Goal: Find specific page/section: Find specific page/section

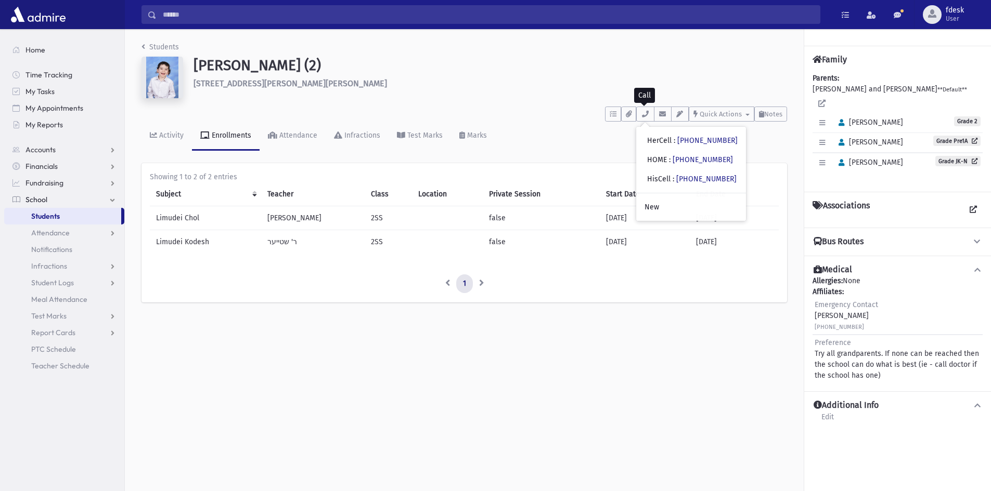
click at [218, 17] on input "Search" at bounding box center [488, 14] width 663 height 19
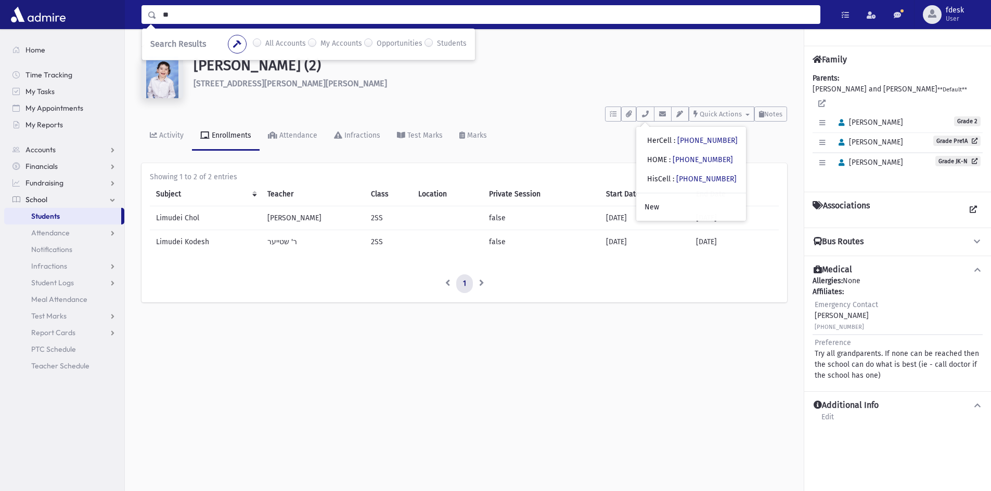
type input "*"
type input "****"
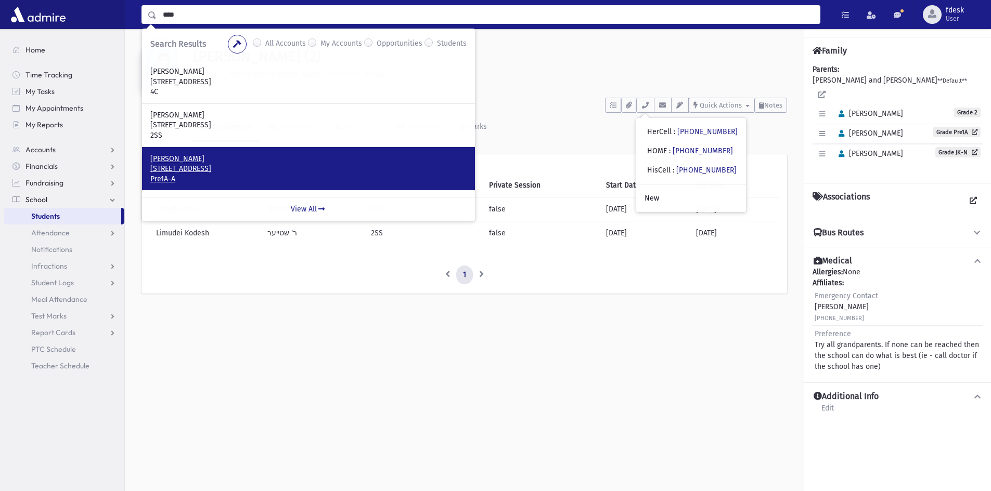
scroll to position [23, 0]
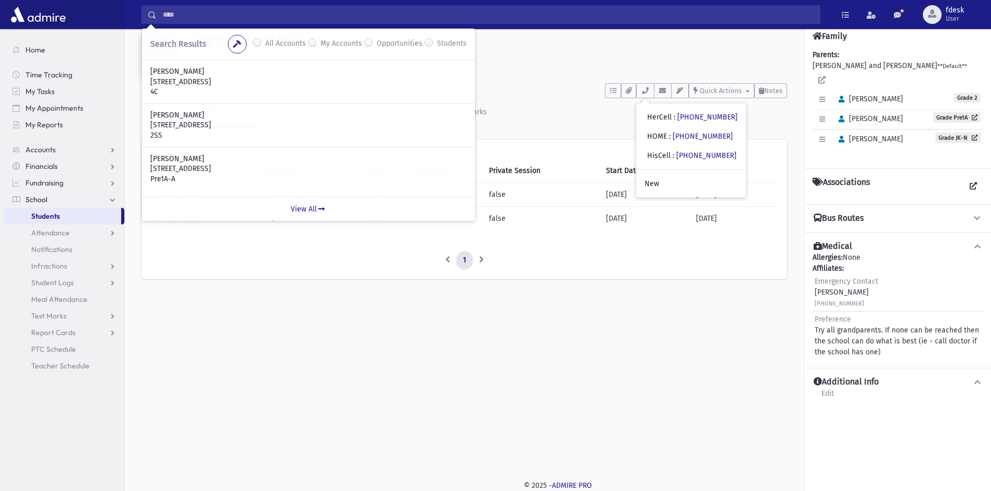
click at [390, 350] on div "Students Cohen, Shemuel (2) 22 Dana Crescent Thornhill **** To Do's No open tas…" at bounding box center [558, 237] width 866 height 462
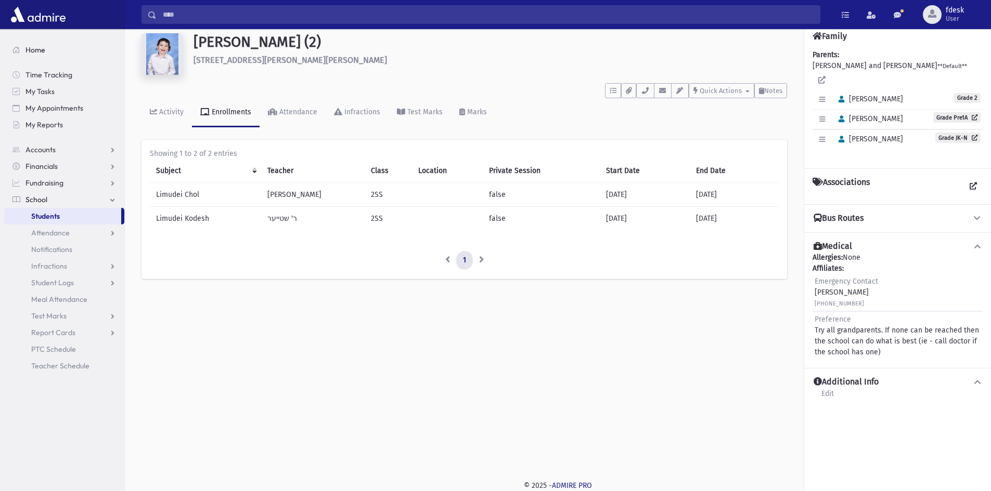
click at [46, 48] on link "Home" at bounding box center [64, 50] width 120 height 17
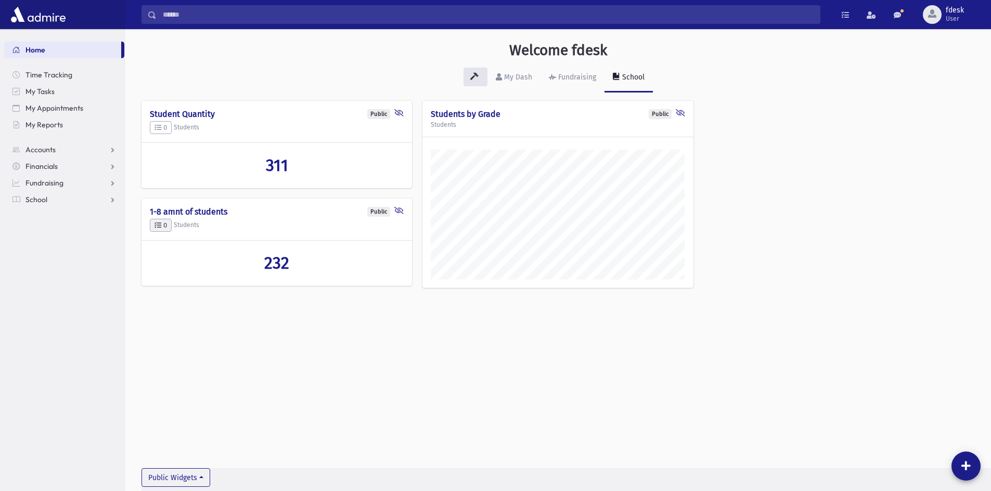
scroll to position [486, 866]
click at [217, 16] on input "Search" at bounding box center [488, 14] width 663 height 19
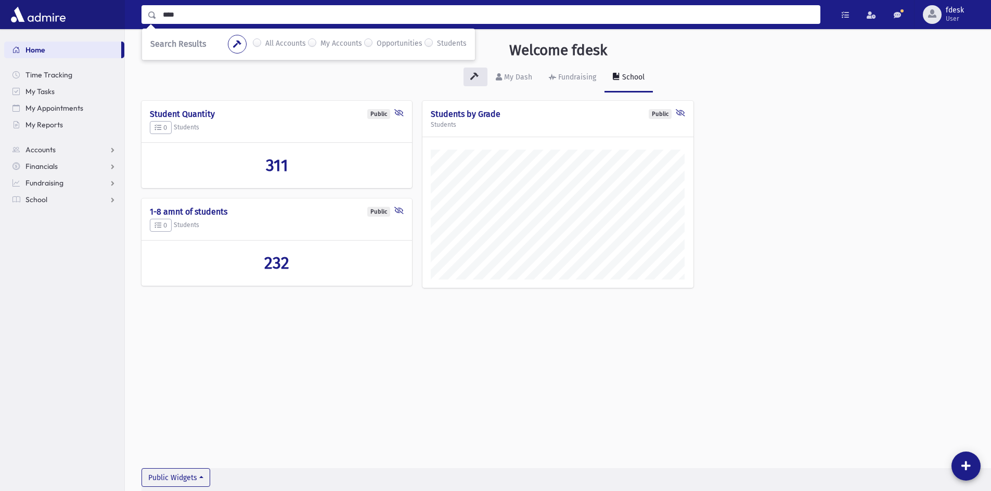
type input "****"
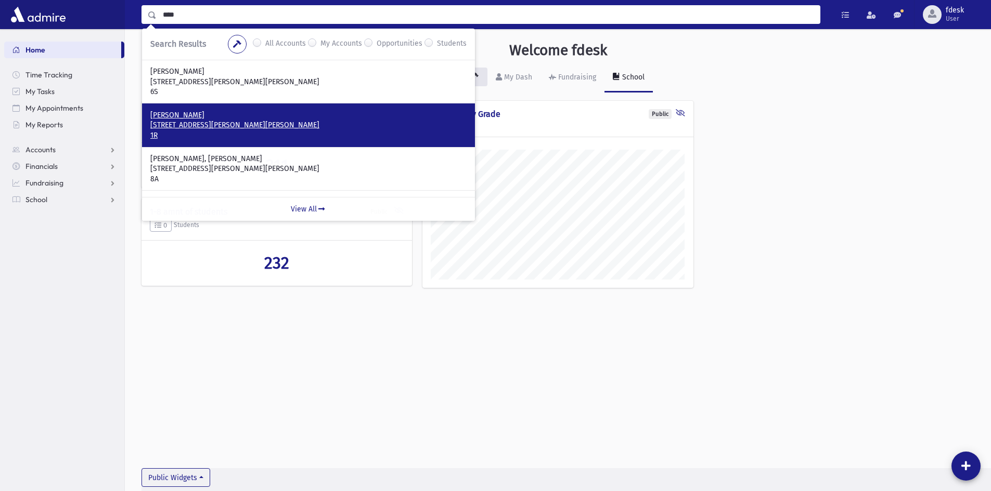
click at [257, 130] on p "[STREET_ADDRESS][PERSON_NAME][PERSON_NAME]" at bounding box center [308, 125] width 316 height 10
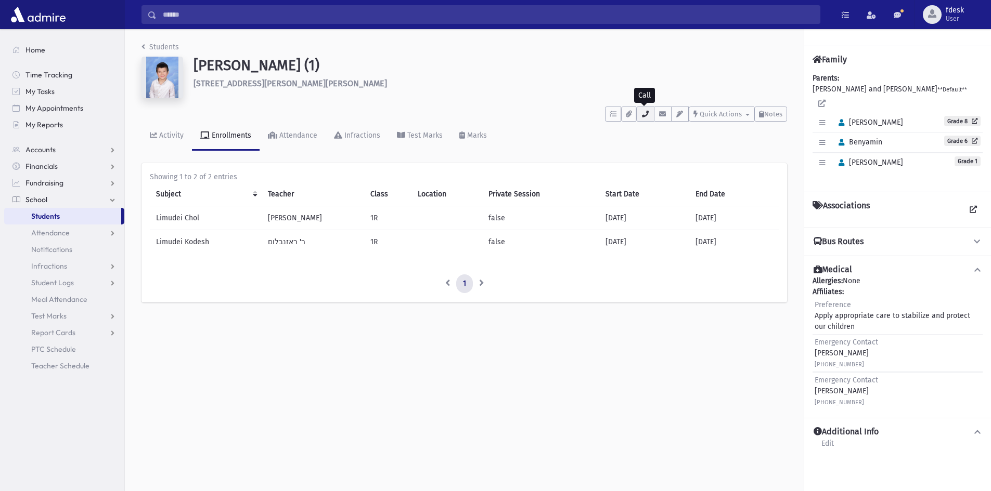
click at [650, 115] on button "button" at bounding box center [645, 114] width 18 height 15
drag, startPoint x: 283, startPoint y: 66, endPoint x: 298, endPoint y: 69, distance: 15.4
click at [298, 69] on h1 "Rose, Yaakov (1)" at bounding box center [489, 66] width 593 height 18
click at [301, 72] on h1 "Rose, Yaakov (1)" at bounding box center [489, 66] width 593 height 18
drag, startPoint x: 298, startPoint y: 75, endPoint x: 190, endPoint y: 71, distance: 107.7
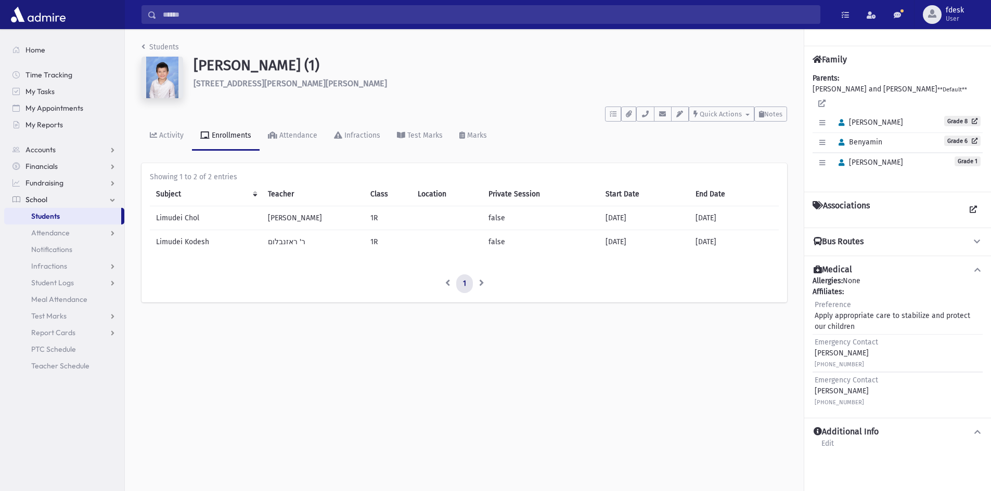
click at [190, 71] on div "Rose, Yaakov (1) 128 Theodore Place Vaughan" at bounding box center [490, 80] width 604 height 46
drag, startPoint x: 319, startPoint y: 88, endPoint x: 334, endPoint y: 112, distance: 28.1
click at [334, 112] on header "Students Rose, Yaakov (1) 128 Theodore Place Vaughan **** To Do's No open tasks…" at bounding box center [463, 96] width 645 height 109
click at [166, 9] on input "Search" at bounding box center [488, 14] width 663 height 19
click at [254, 40] on div "All Accounts" at bounding box center [279, 44] width 53 height 12
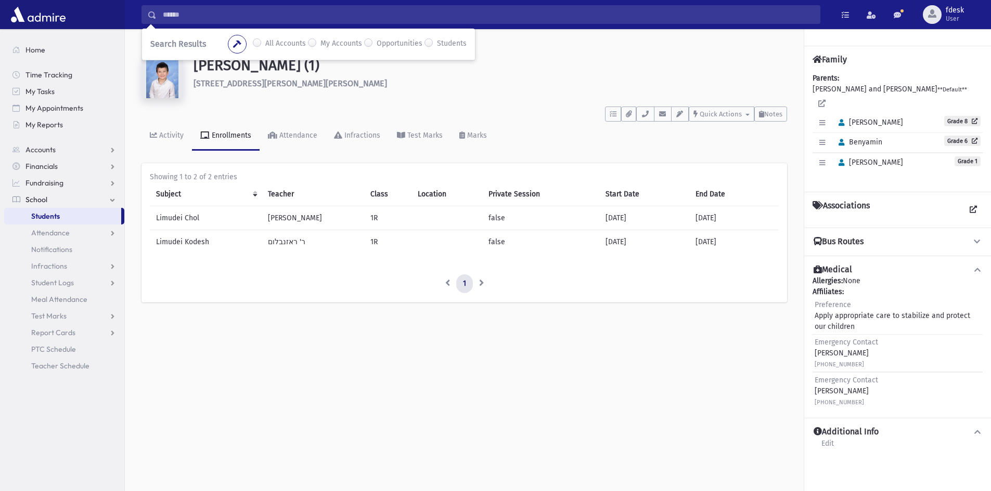
click at [265, 42] on label "All Accounts" at bounding box center [285, 44] width 41 height 12
click at [197, 15] on input "Search" at bounding box center [488, 14] width 663 height 19
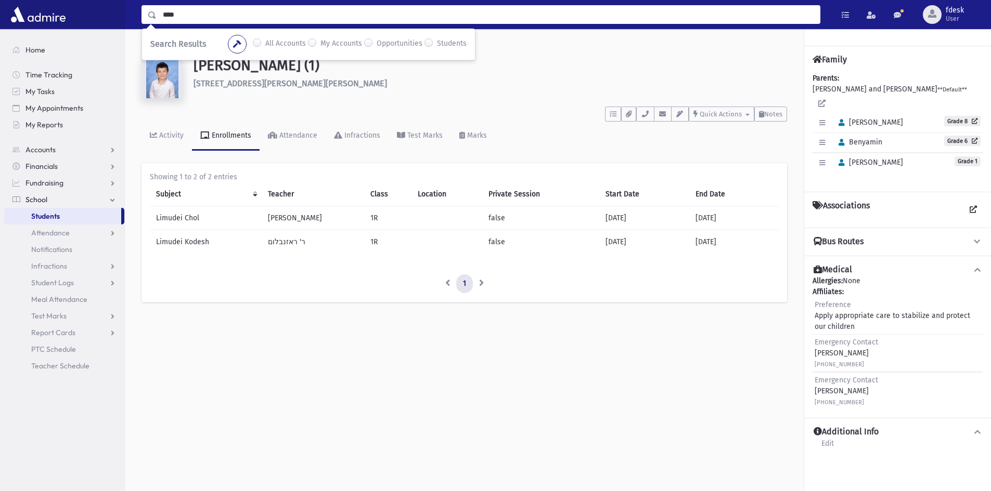
type input "****"
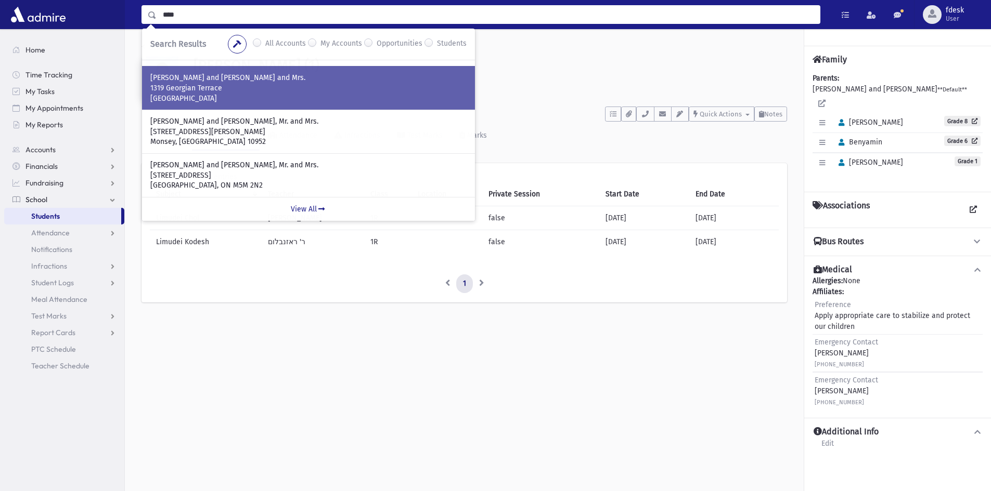
scroll to position [23, 0]
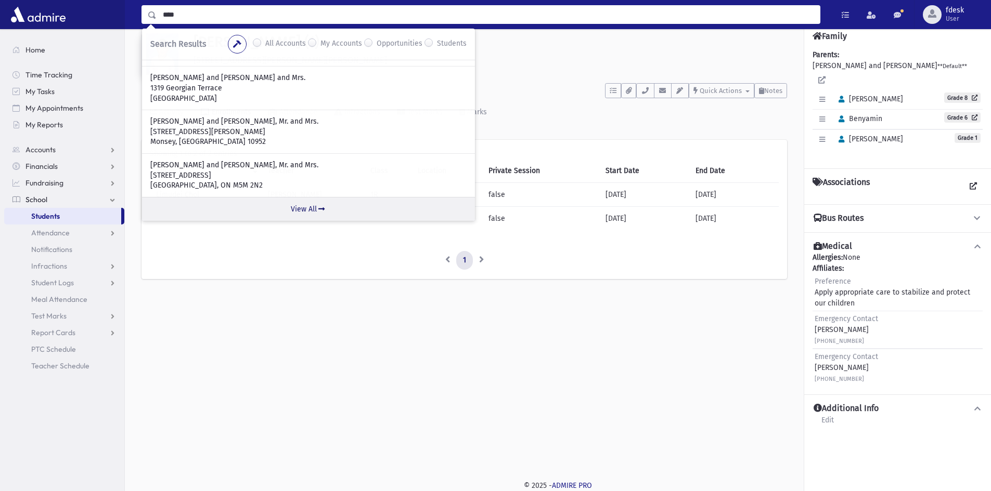
click at [322, 209] on icon at bounding box center [321, 208] width 9 height 7
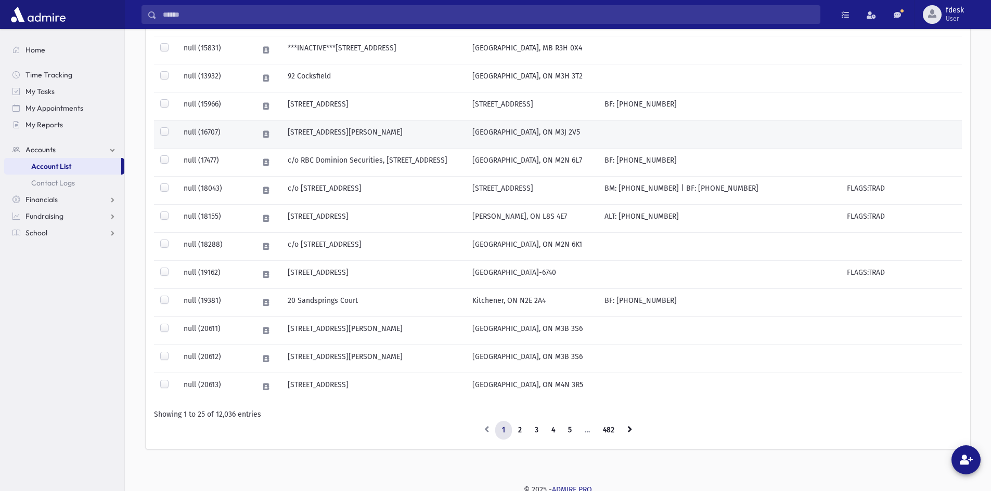
scroll to position [553, 0]
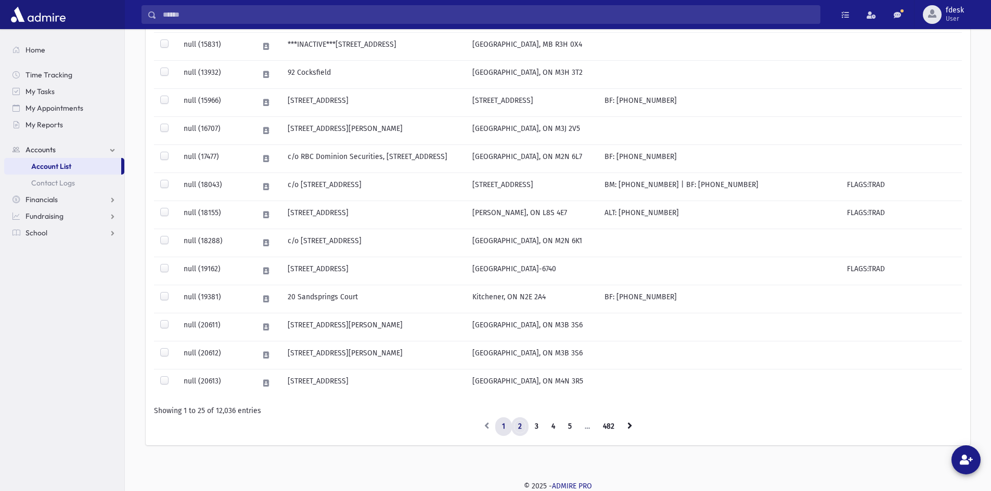
click at [522, 419] on link "2" at bounding box center [519, 427] width 17 height 19
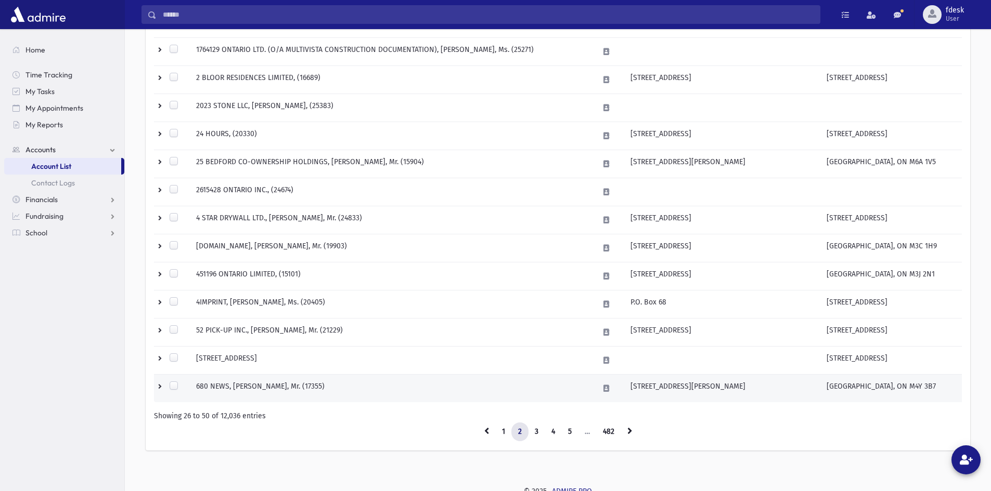
scroll to position [553, 0]
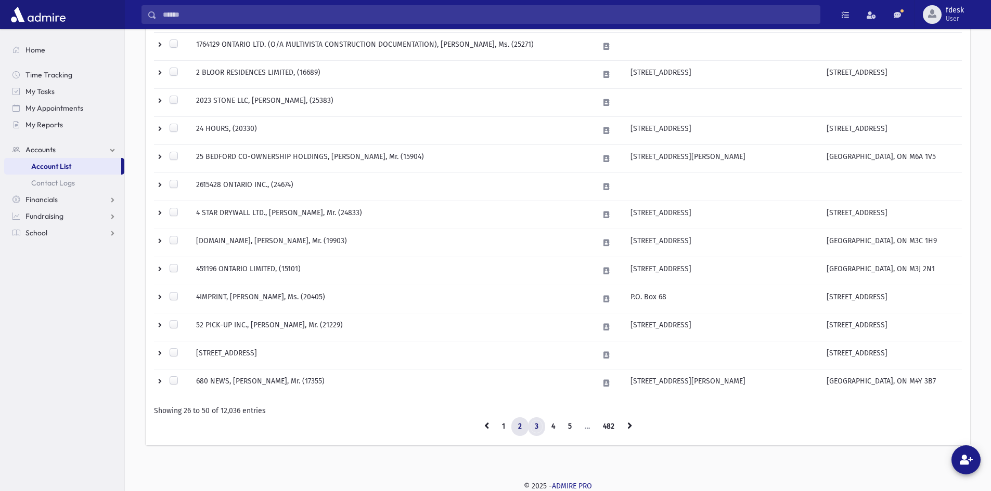
click at [535, 428] on link "3" at bounding box center [536, 427] width 17 height 19
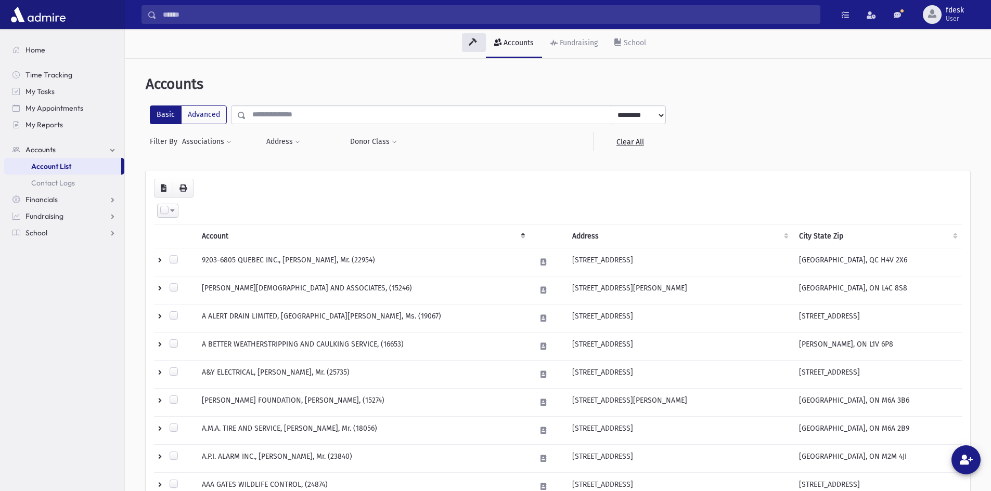
click at [227, 16] on input "Search" at bounding box center [488, 14] width 663 height 19
